Goal: Task Accomplishment & Management: Use online tool/utility

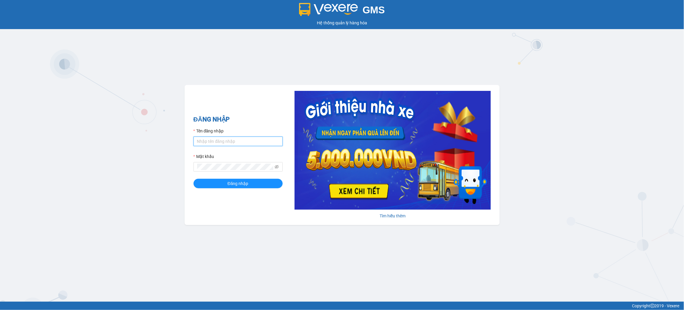
click at [233, 145] on input "Tên đăng nhập" at bounding box center [238, 142] width 89 height 10
type input "thuynhatrang.namhailimo"
click at [275, 168] on icon "eye-invisible" at bounding box center [277, 167] width 4 height 4
click at [194, 179] on button "Đăng nhập" at bounding box center [238, 184] width 89 height 10
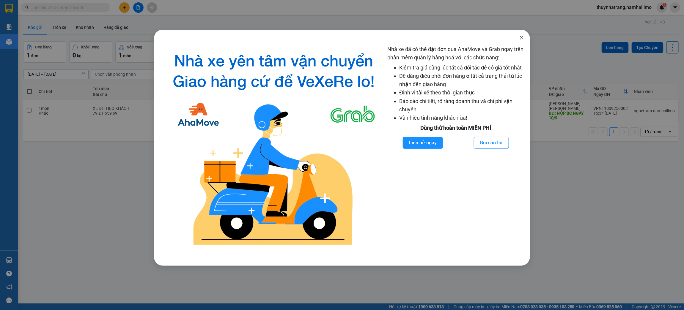
click at [520, 35] on icon "close" at bounding box center [521, 37] width 5 height 5
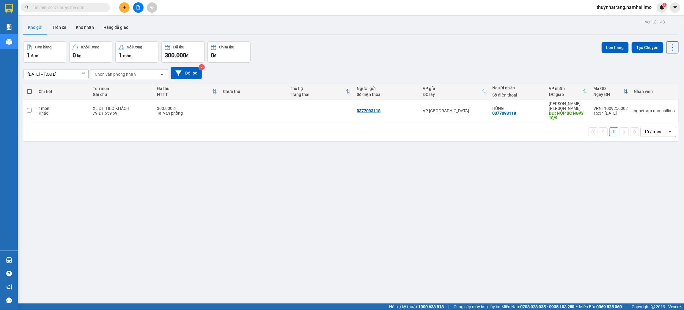
click at [86, 8] on input "text" at bounding box center [68, 7] width 70 height 7
